Goal: Task Accomplishment & Management: Manage account settings

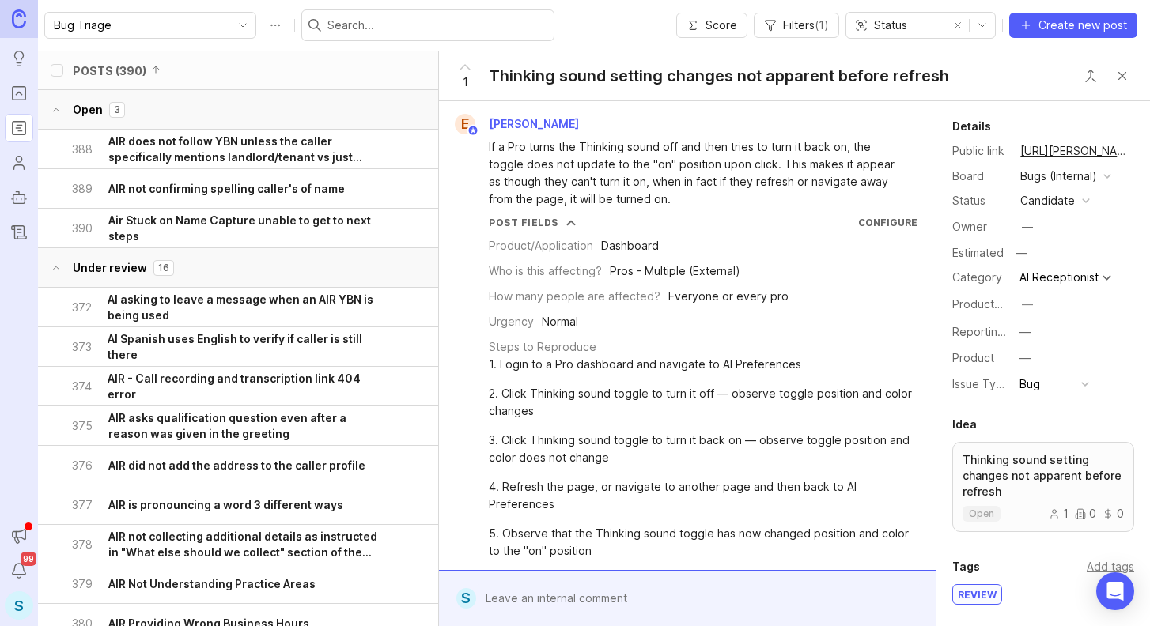
click at [16, 605] on div "S" at bounding box center [19, 605] width 28 height 28
click at [17, 604] on div "S" at bounding box center [19, 605] width 28 height 28
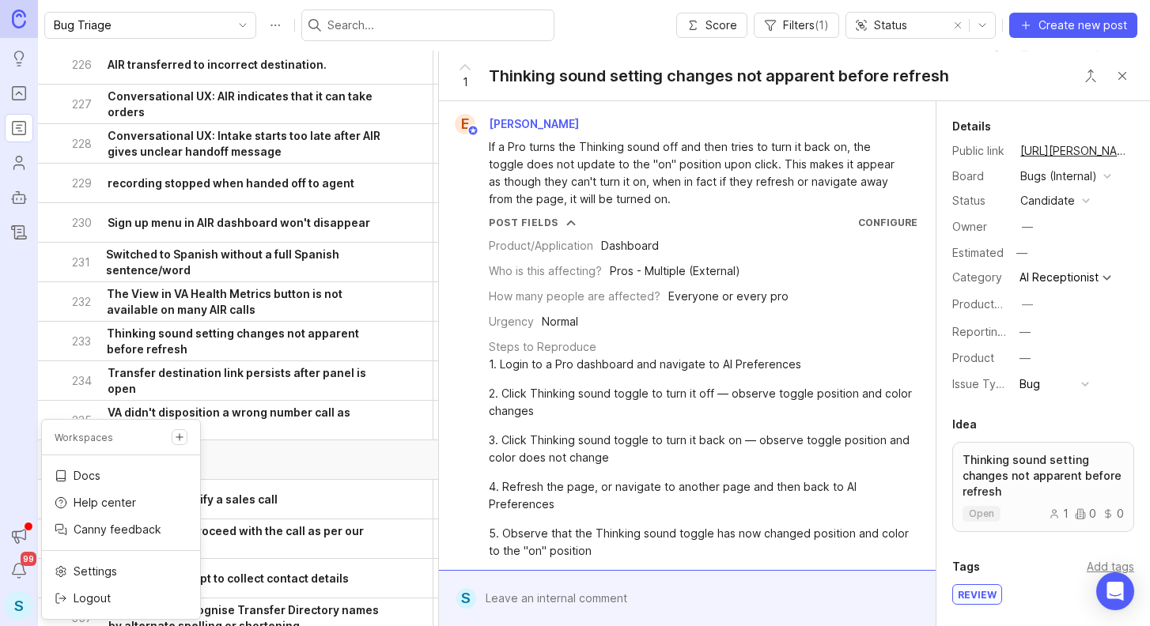
scroll to position [2655, 0]
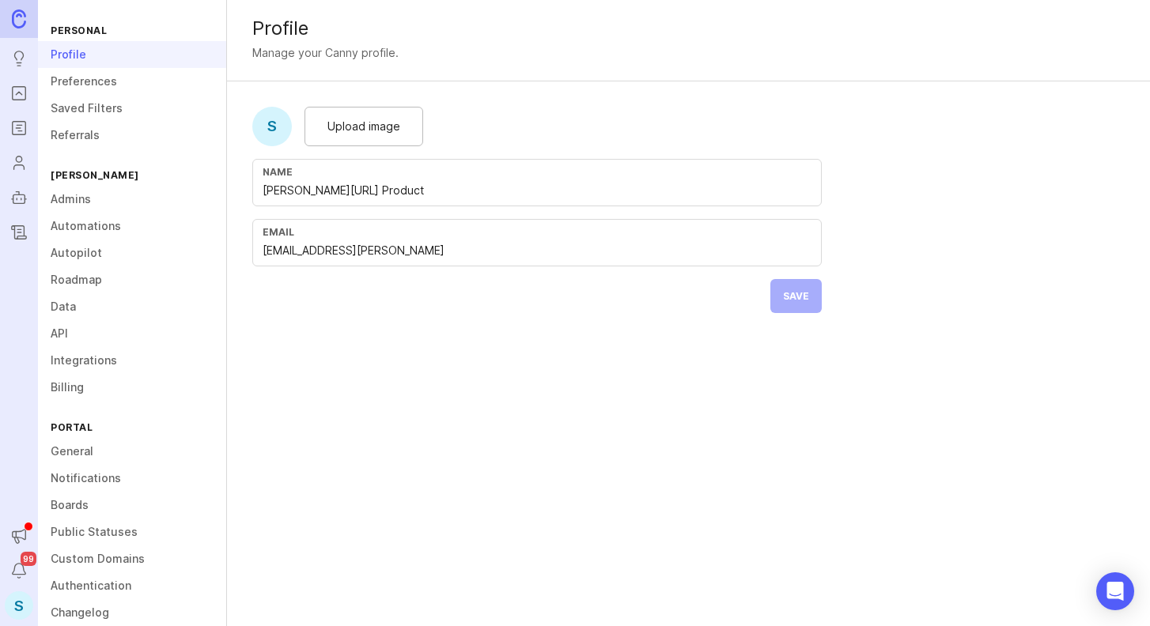
click at [81, 194] on link "Admins" at bounding box center [132, 199] width 188 height 27
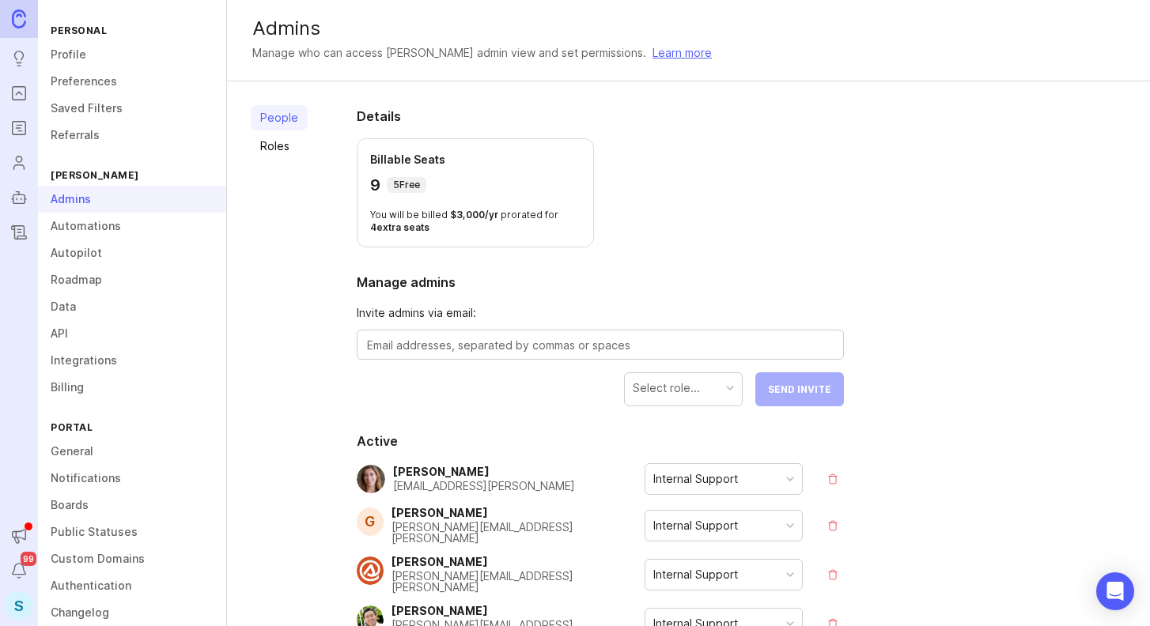
click at [259, 142] on link "Roles" at bounding box center [279, 146] width 57 height 25
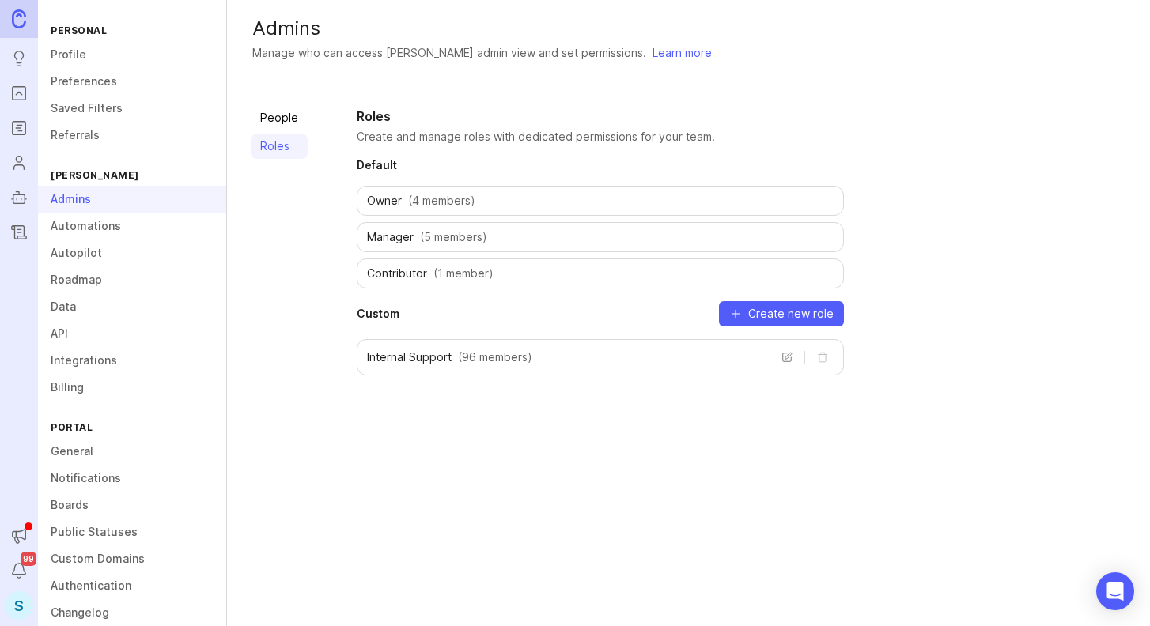
click at [428, 272] on div "Contributor (1 member)" at bounding box center [600, 274] width 487 height 30
click at [280, 124] on link "People" at bounding box center [279, 117] width 57 height 25
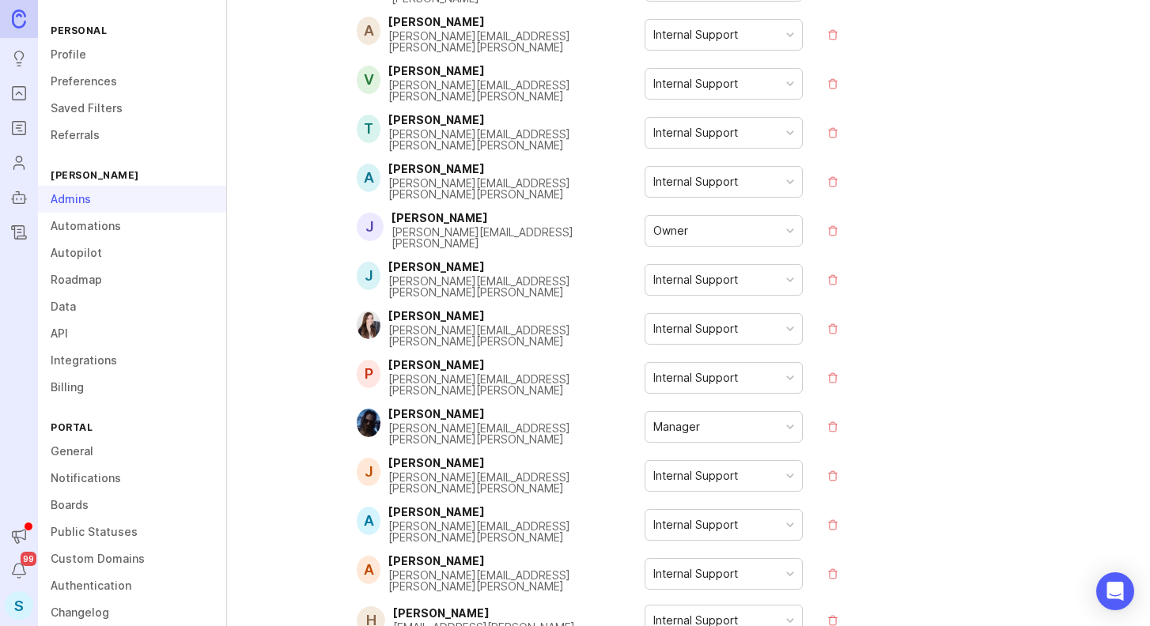
scroll to position [712, 0]
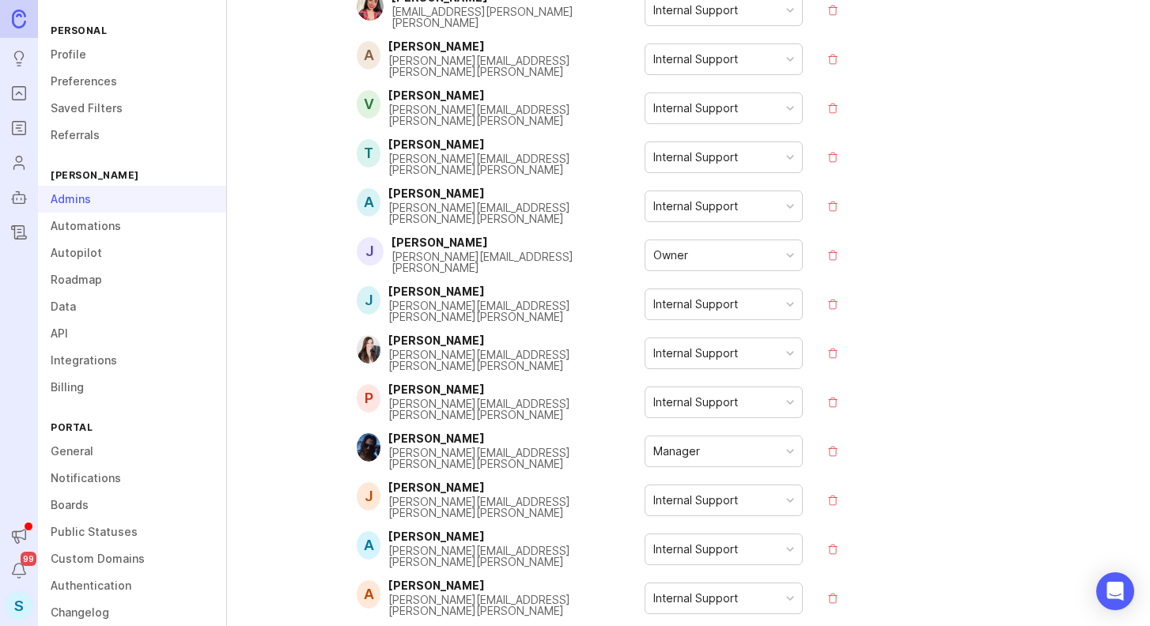
click at [788, 436] on div "Manager" at bounding box center [723, 451] width 157 height 30
drag, startPoint x: 987, startPoint y: 429, endPoint x: 1000, endPoint y: 425, distance: 13.3
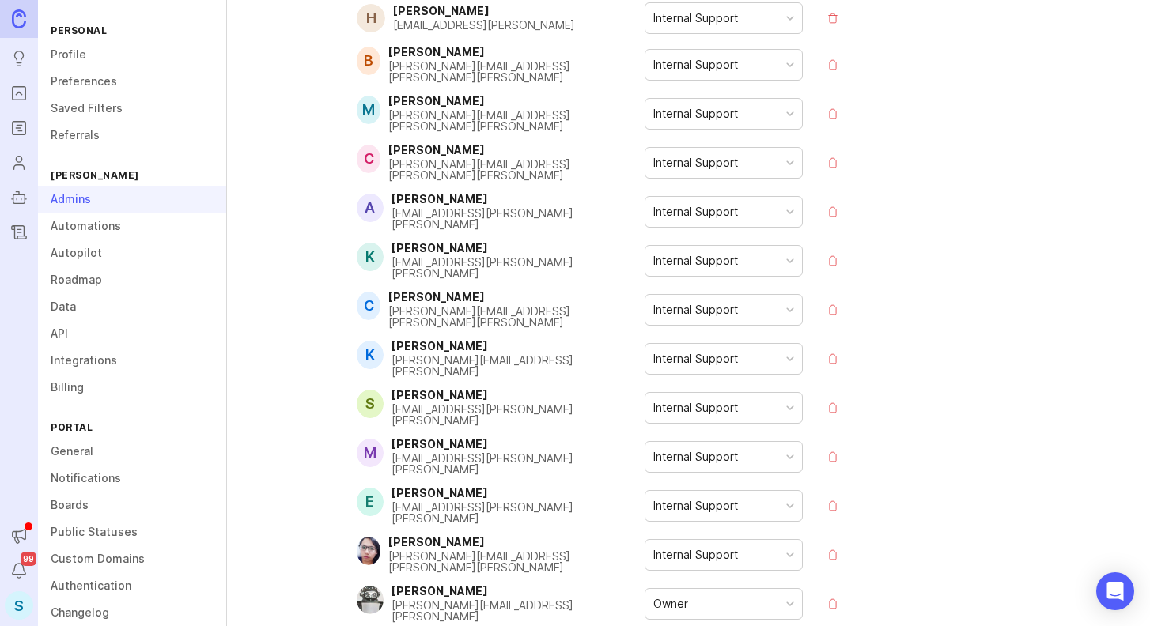
scroll to position [1344, 0]
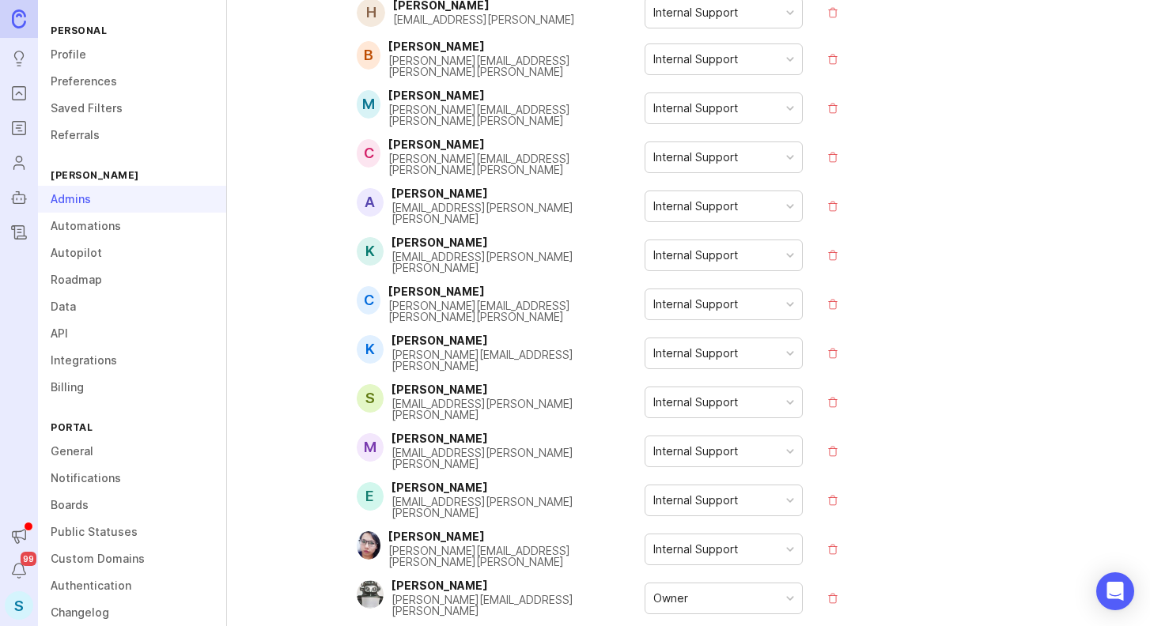
click at [794, 584] on div "Owner" at bounding box center [723, 599] width 157 height 30
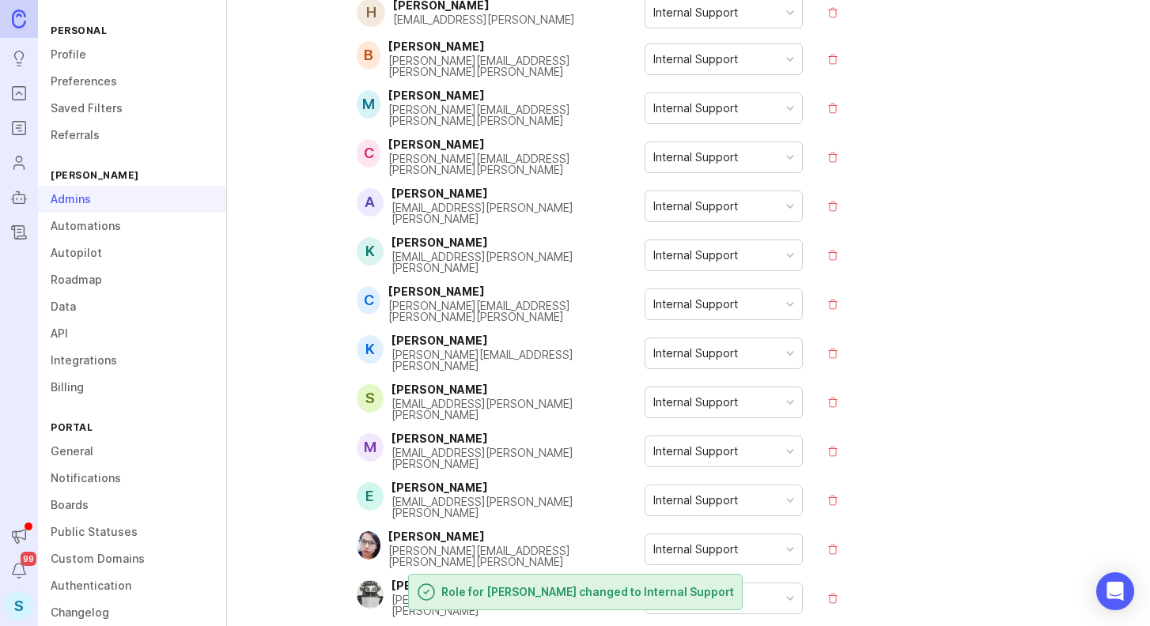
drag, startPoint x: 966, startPoint y: 402, endPoint x: 962, endPoint y: 512, distance: 109.2
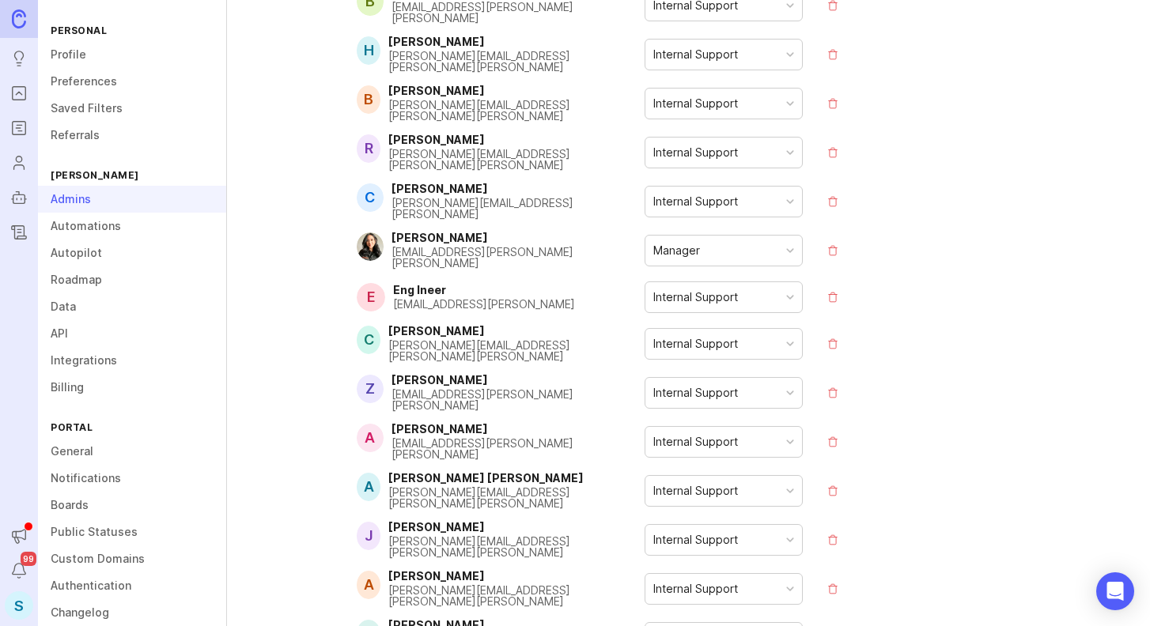
scroll to position [2926, 0]
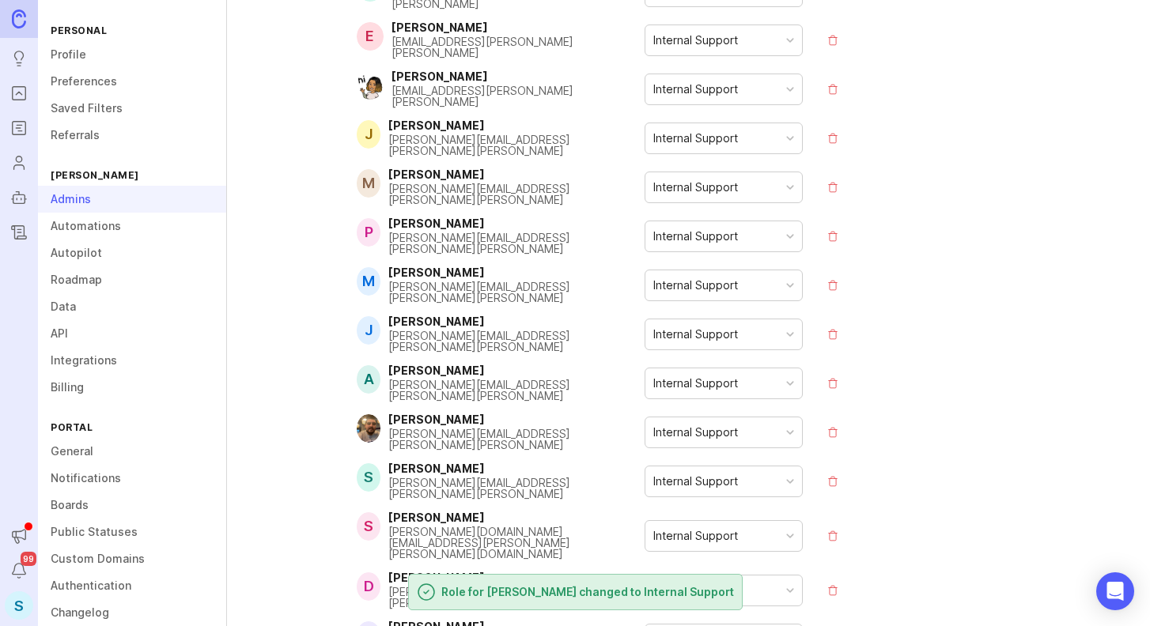
scroll to position [3954, 0]
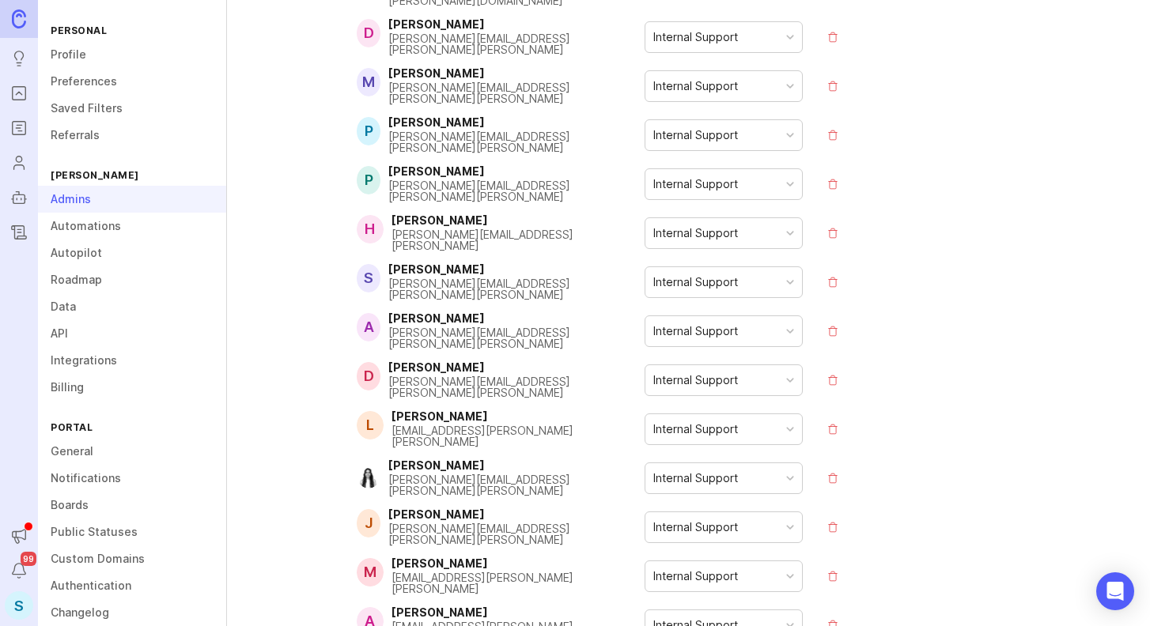
scroll to position [4428, 0]
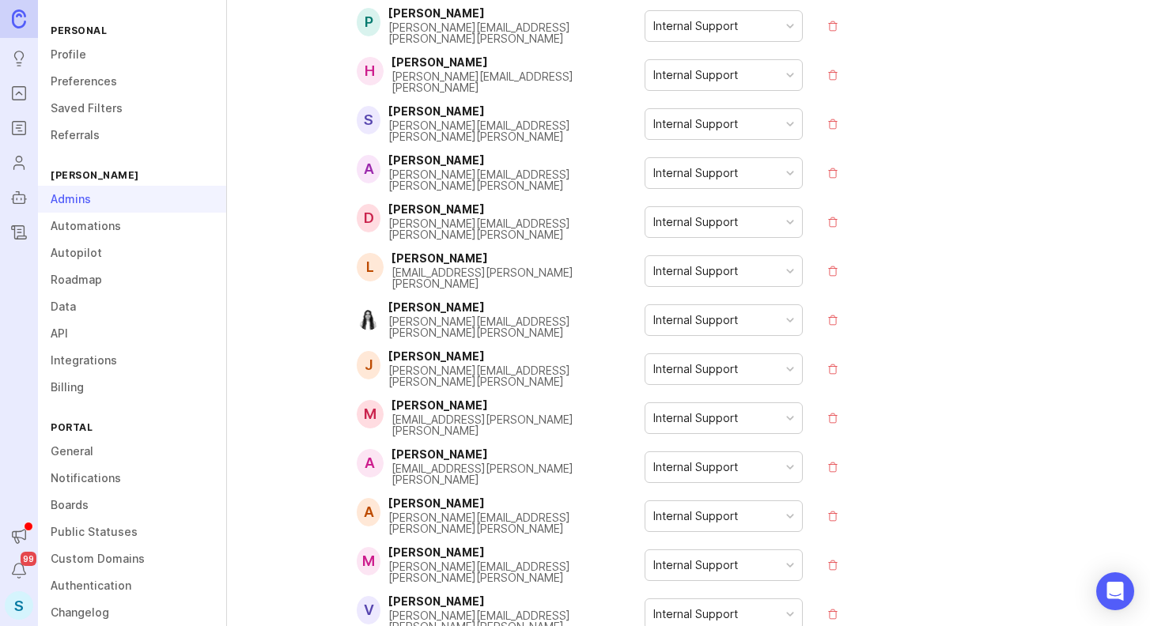
scroll to position [4562, 0]
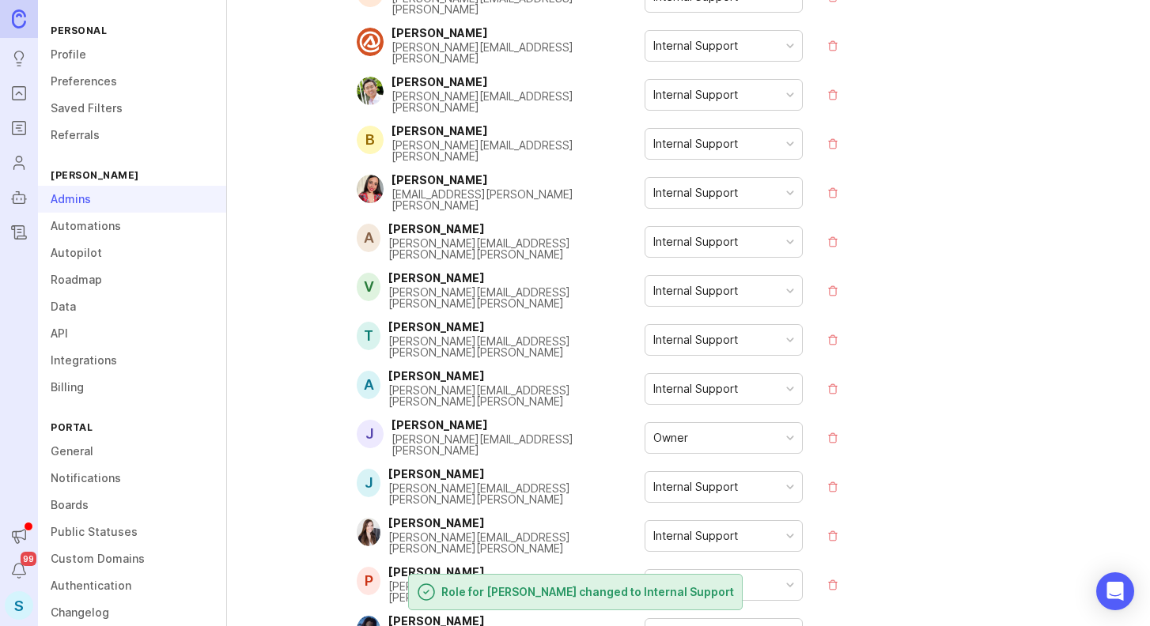
scroll to position [0, 0]
